Goal: Browse casually: Explore the website without a specific task or goal

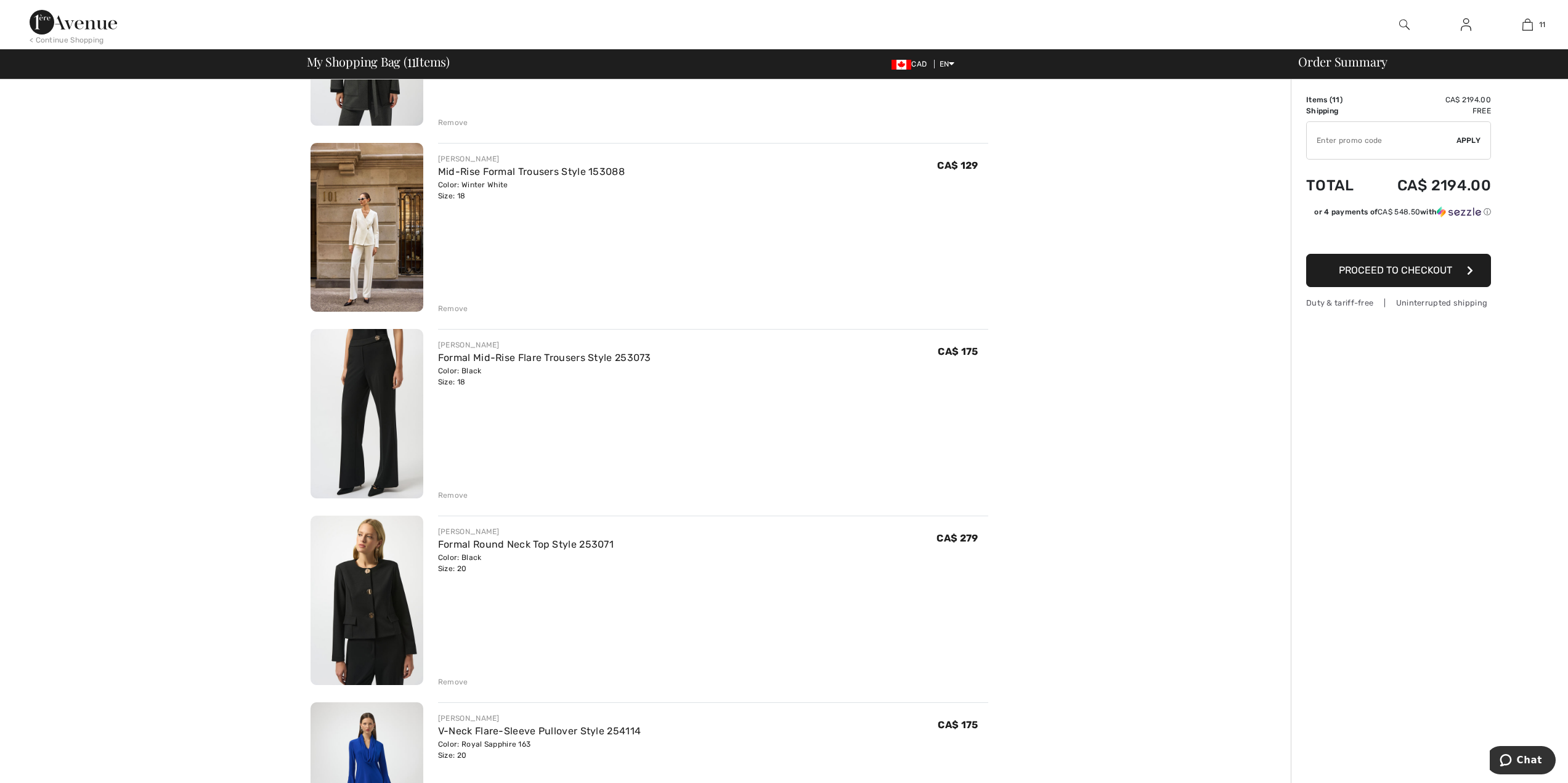
scroll to position [1207, 0]
